Goal: Navigation & Orientation: Understand site structure

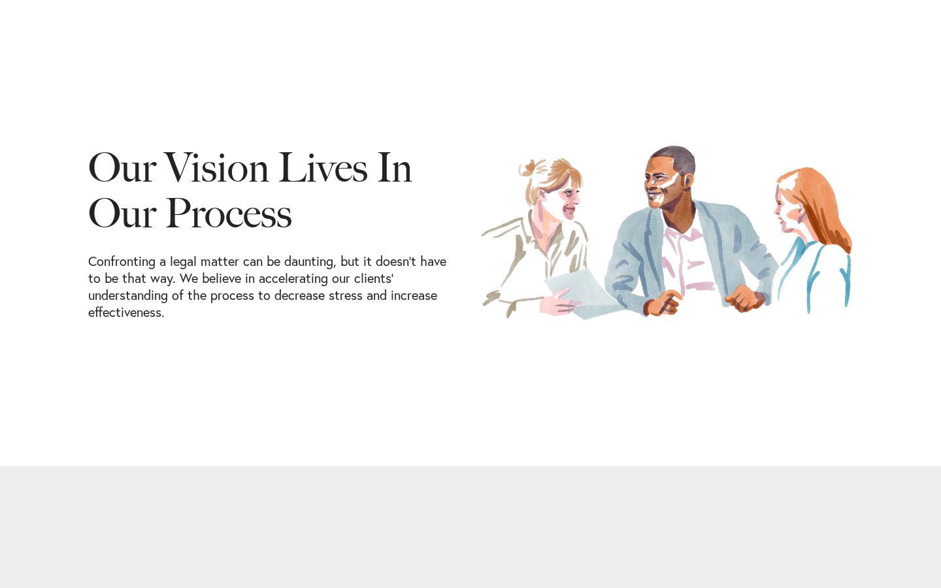
scroll to position [1588, 0]
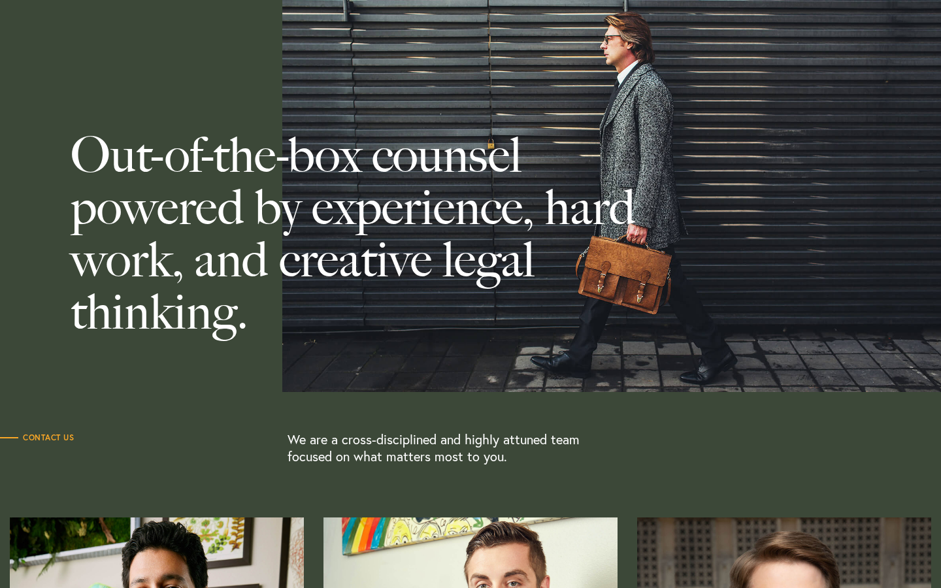
scroll to position [1593, 0]
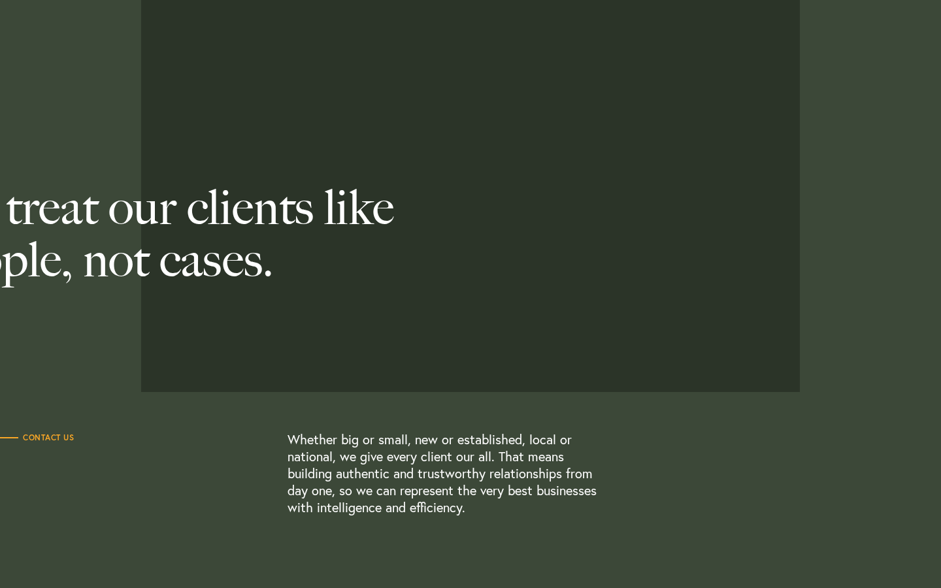
scroll to position [577, 0]
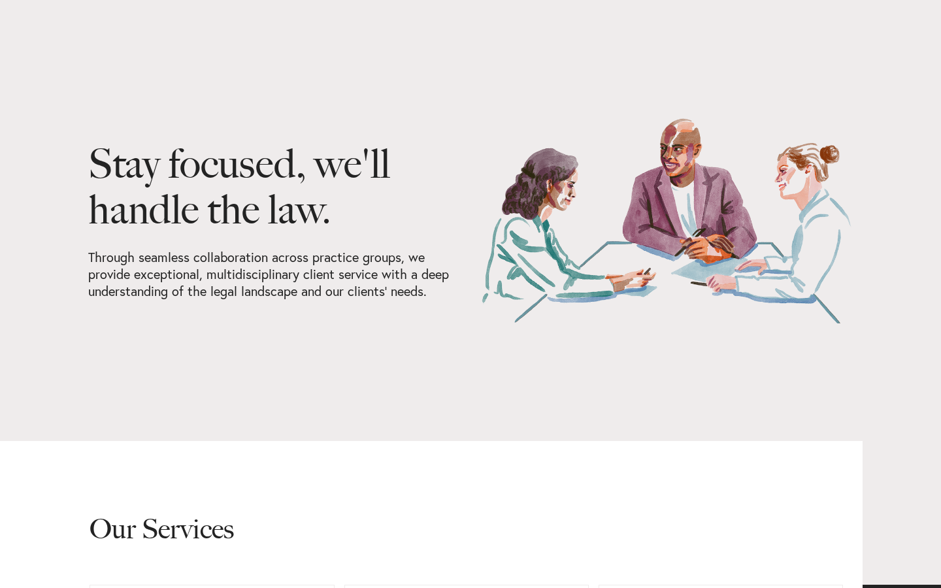
scroll to position [730, 0]
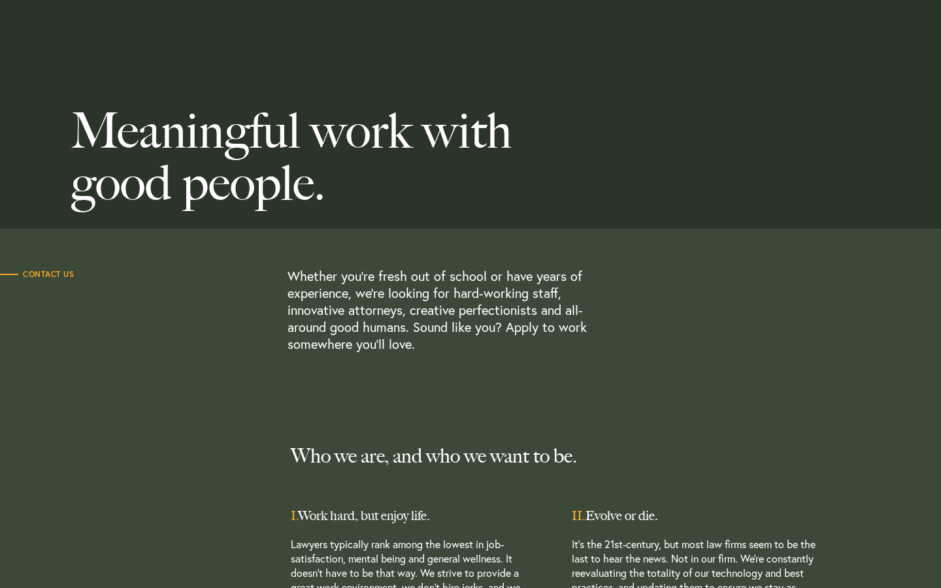
scroll to position [522, 0]
